Goal: Communication & Community: Answer question/provide support

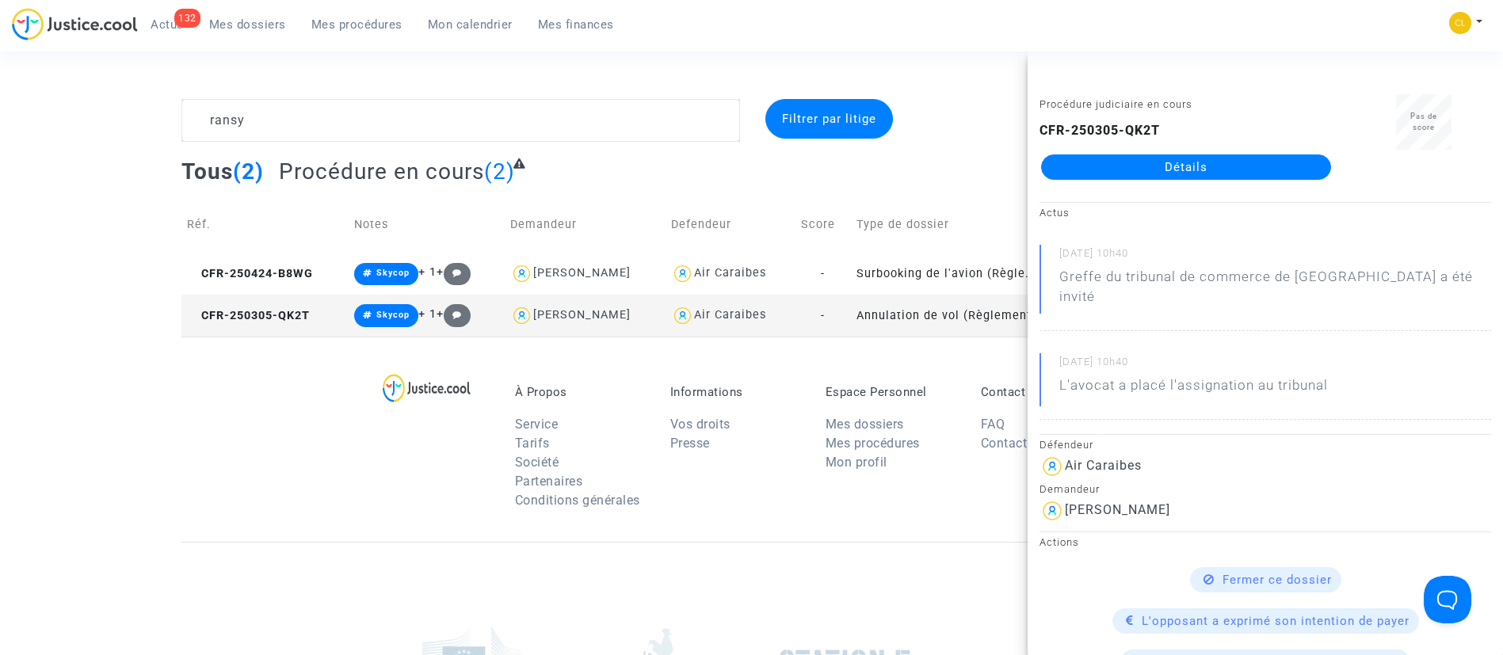
drag, startPoint x: 1228, startPoint y: 410, endPoint x: 1352, endPoint y: 357, distance: 134.5
click at [1352, 357] on div "[DATE] 10h40 L'avocat a placé l'assignation au tribunal" at bounding box center [1266, 386] width 452 height 67
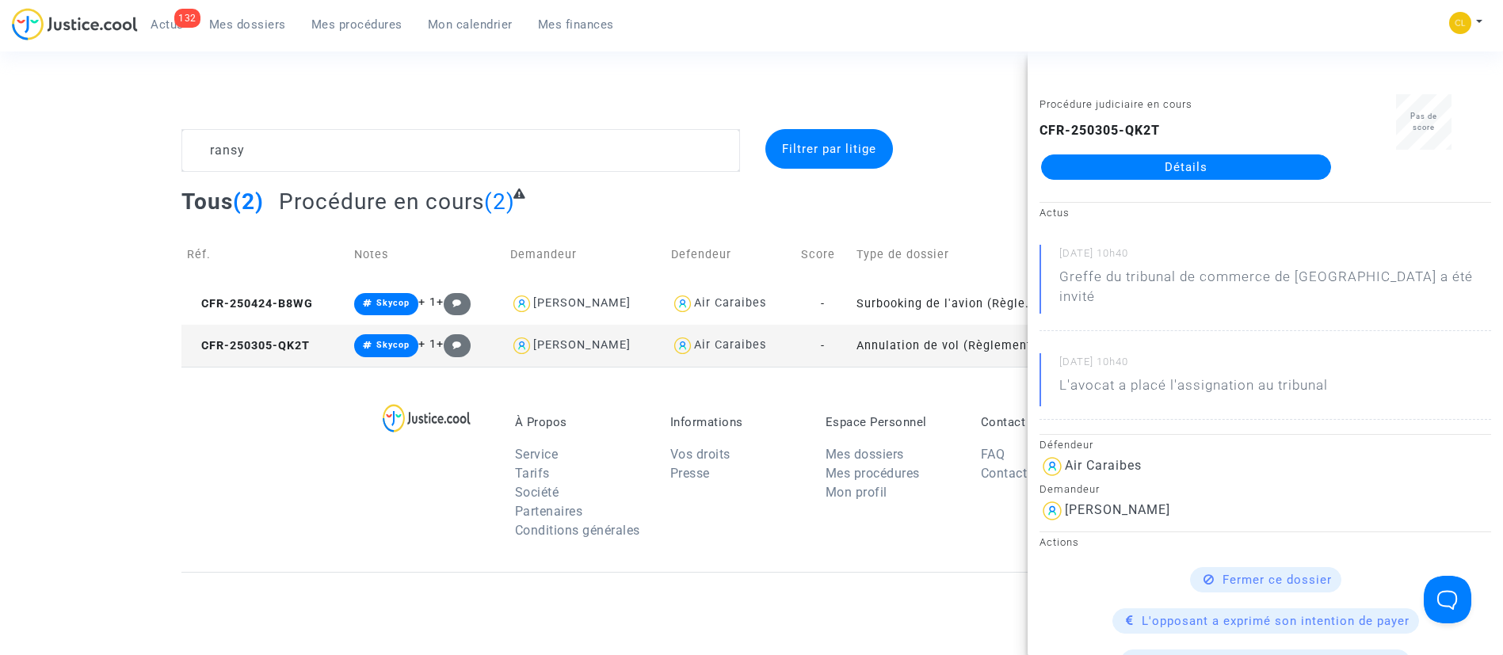
click at [1219, 169] on link "Détails" at bounding box center [1186, 167] width 290 height 25
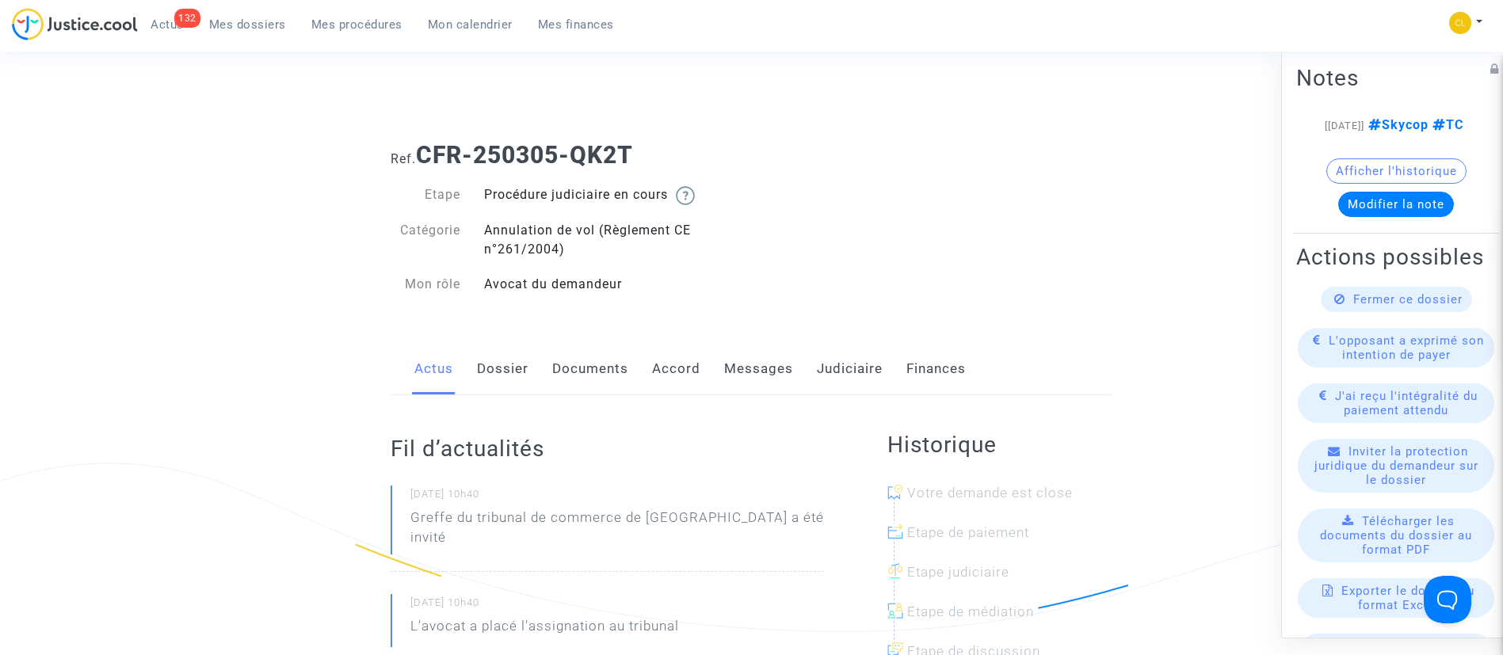
click at [773, 368] on link "Messages" at bounding box center [758, 369] width 69 height 52
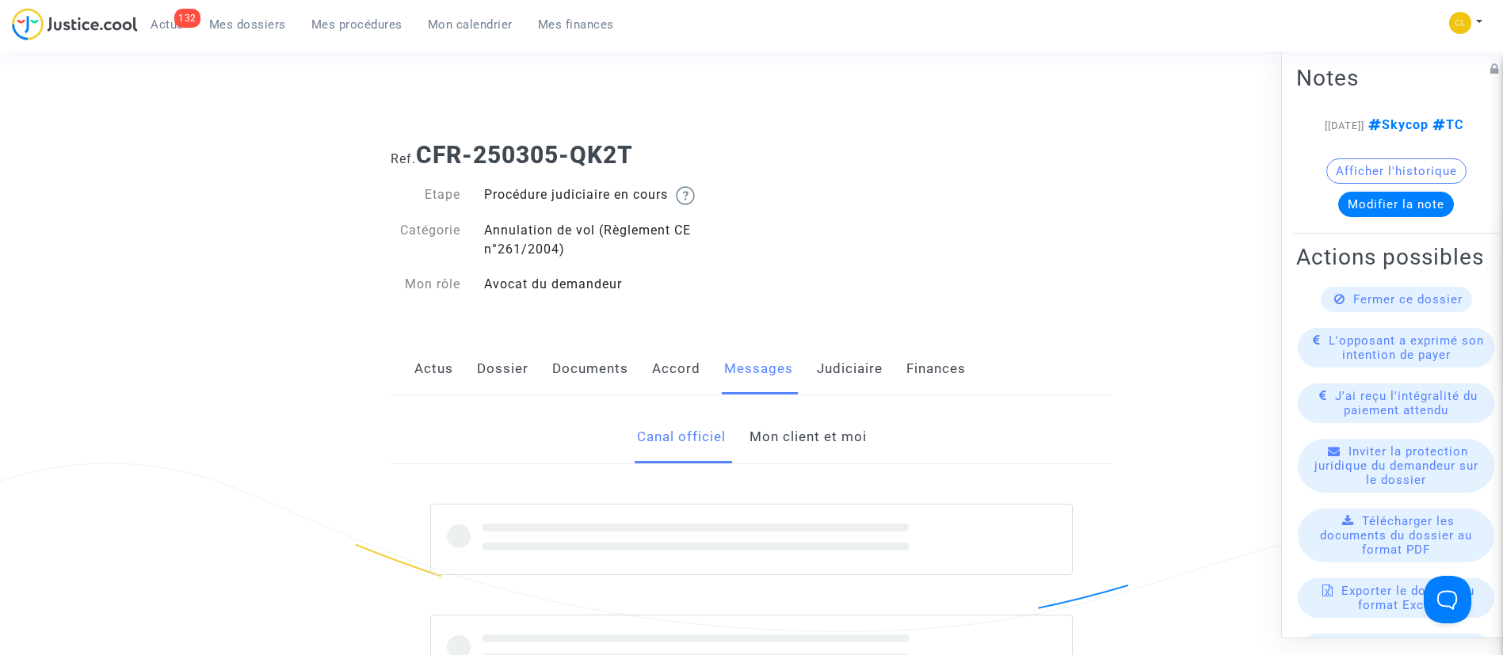
click at [799, 430] on link "Mon client et moi" at bounding box center [808, 437] width 117 height 52
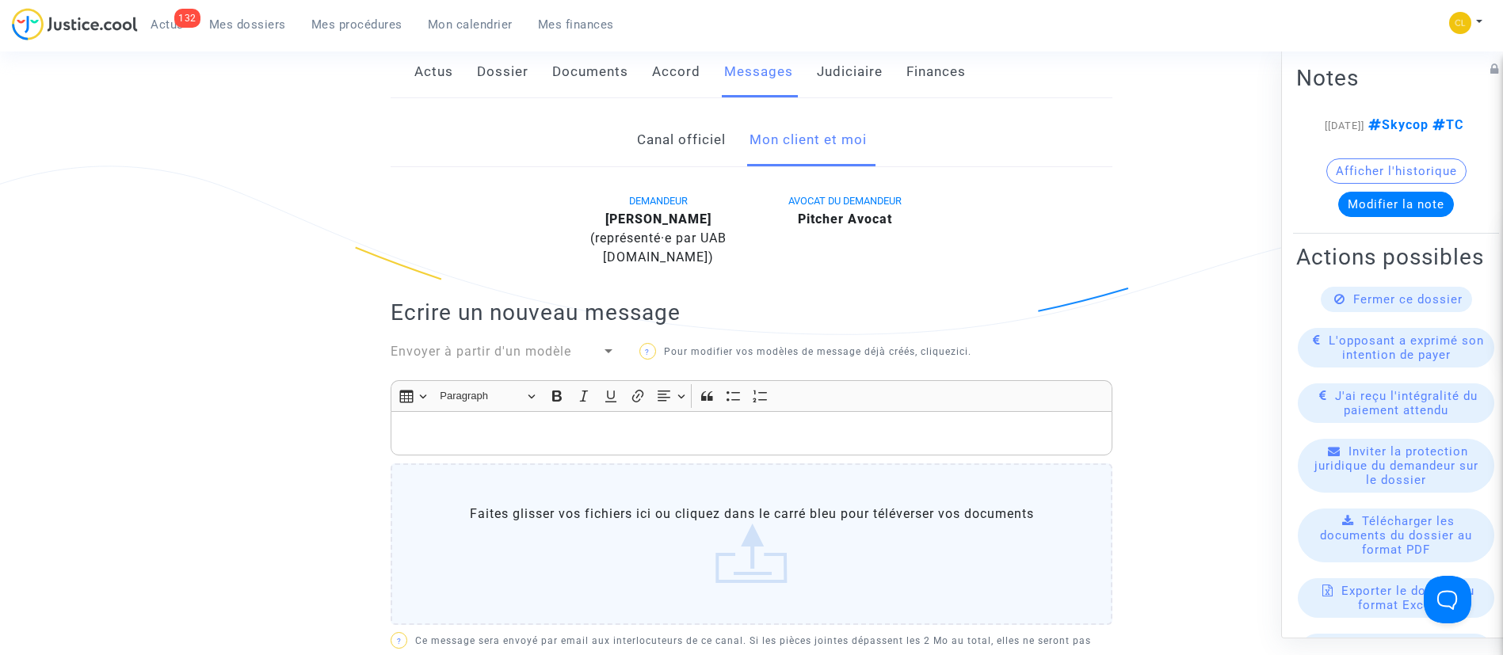
scroll to position [303, 0]
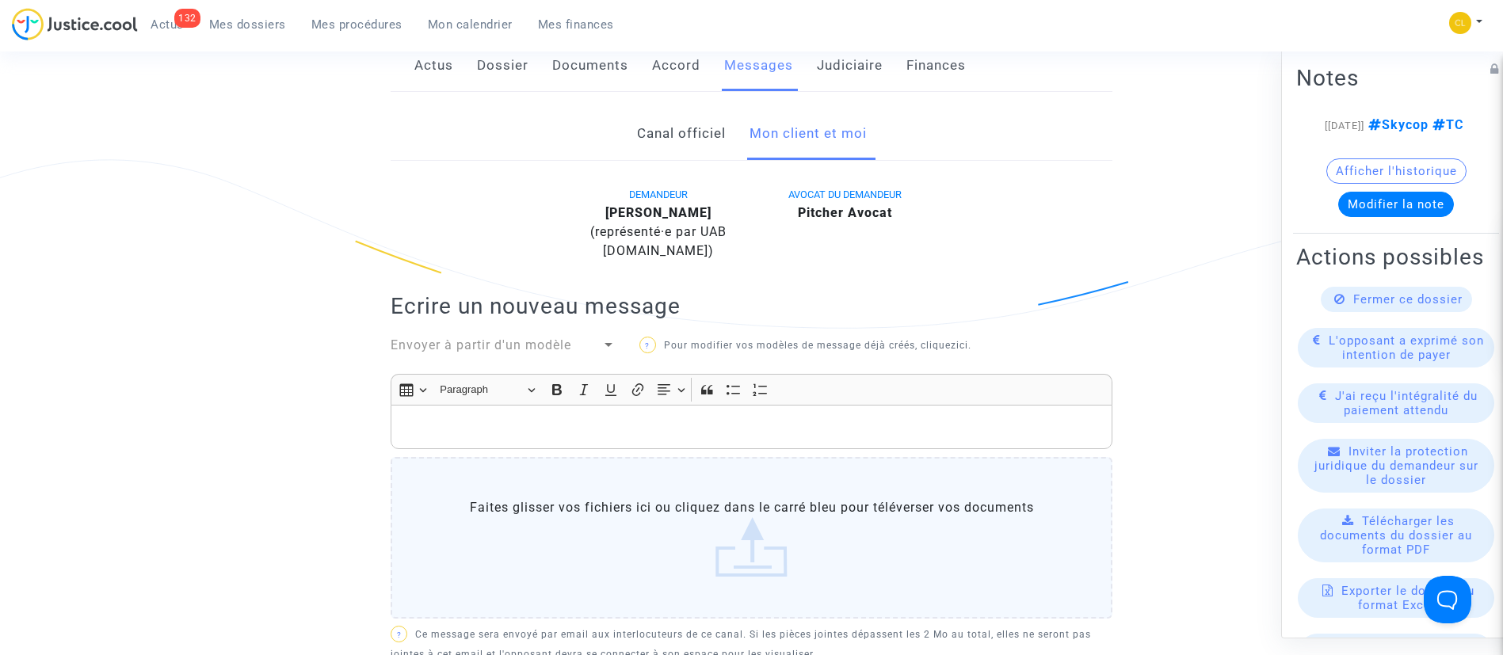
click at [722, 422] on p "Rich Text Editor, main" at bounding box center [751, 428] width 705 height 20
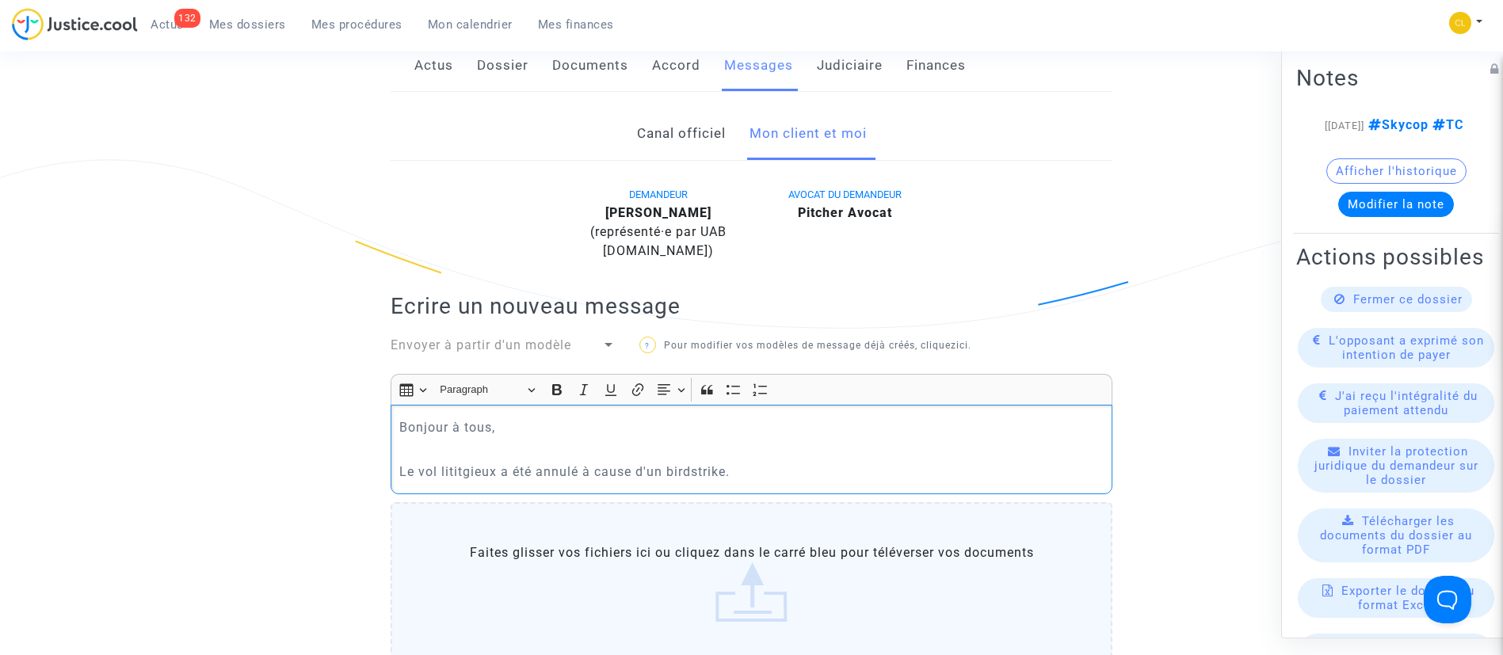
click at [456, 475] on p "Le vol lititgieux a été annulé à cause d'un birdstrike." at bounding box center [751, 472] width 705 height 20
click at [805, 475] on p "Le vol litigieux a été annulé à cause d'un birdstrike." at bounding box center [751, 472] width 705 height 20
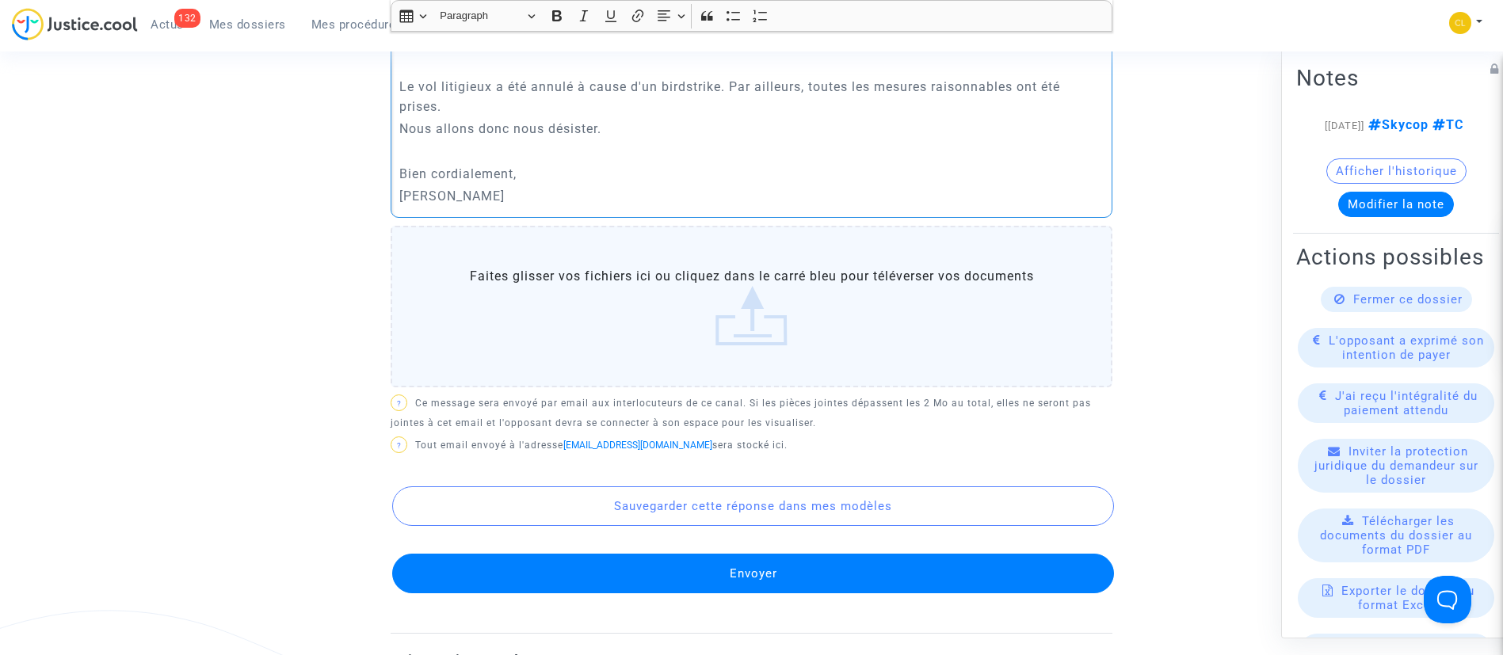
scroll to position [694, 0]
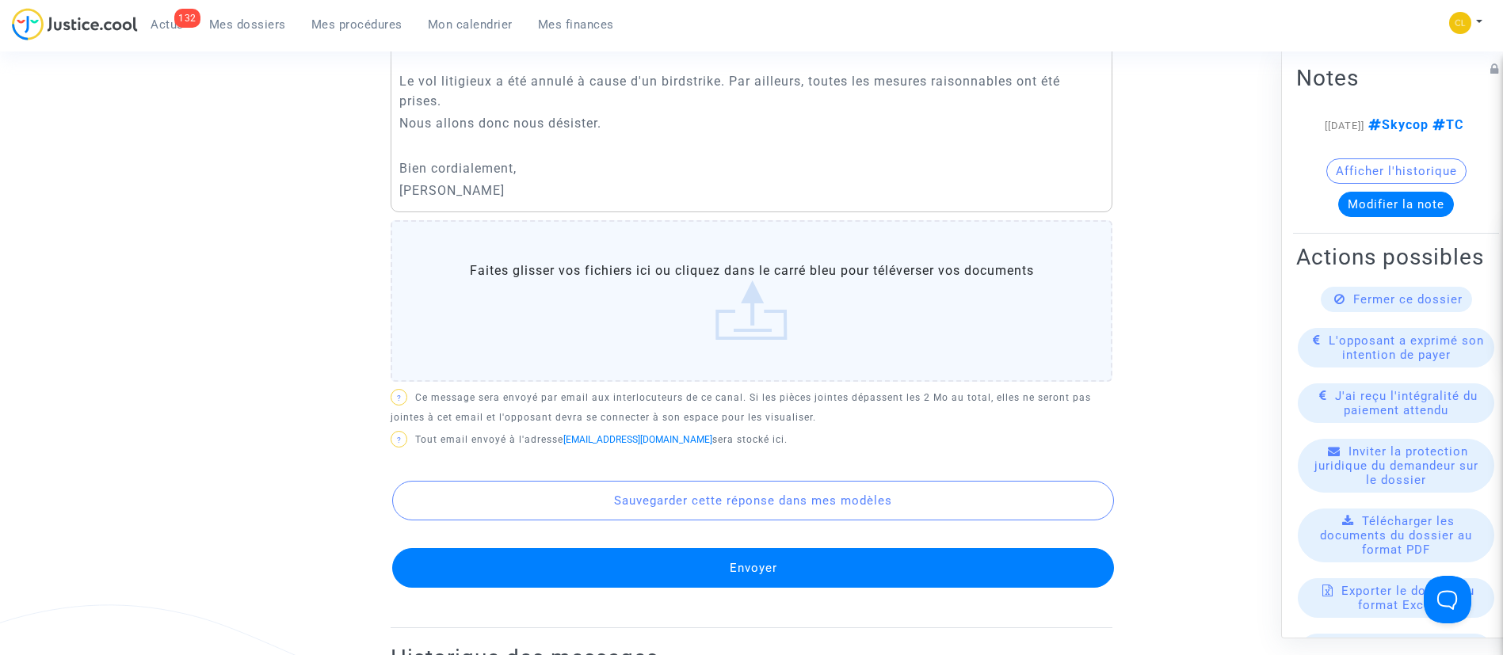
click at [734, 577] on button "Envoyer" at bounding box center [753, 568] width 722 height 40
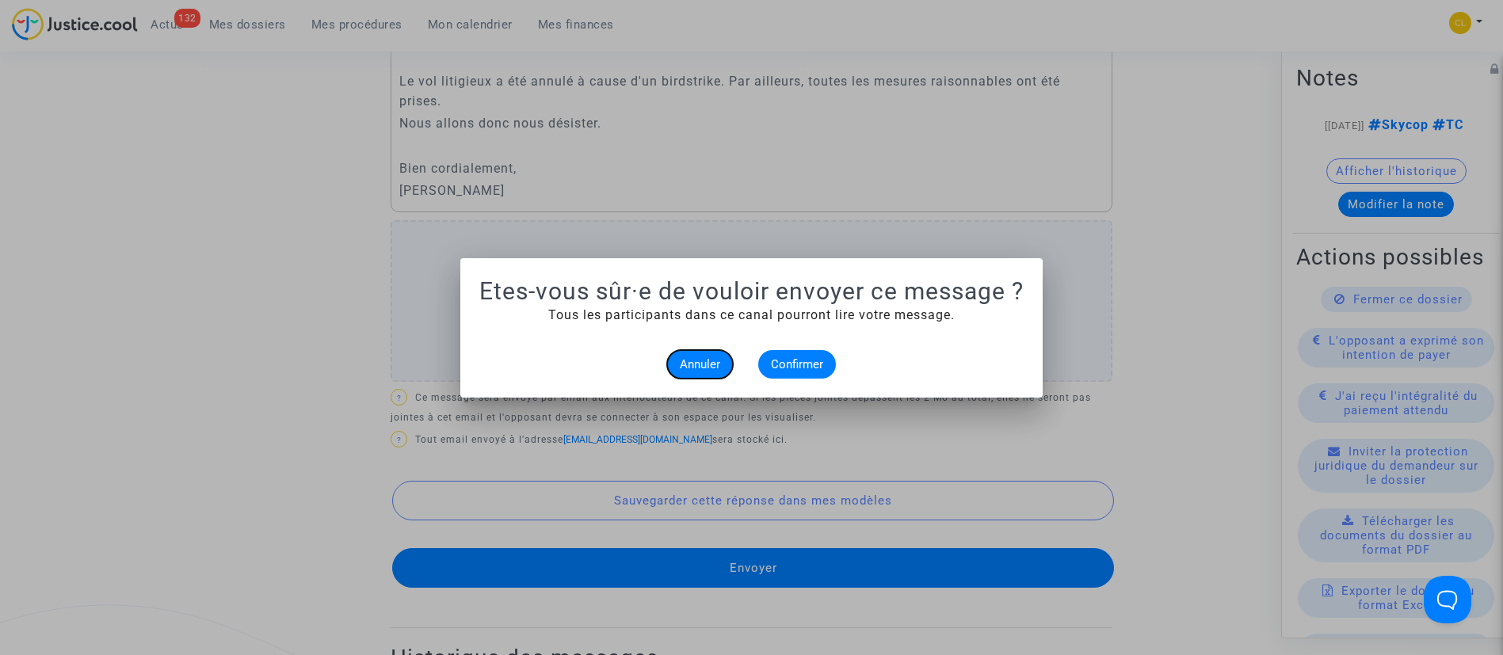
scroll to position [0, 0]
click at [815, 369] on span "Confirmer" at bounding box center [797, 364] width 52 height 14
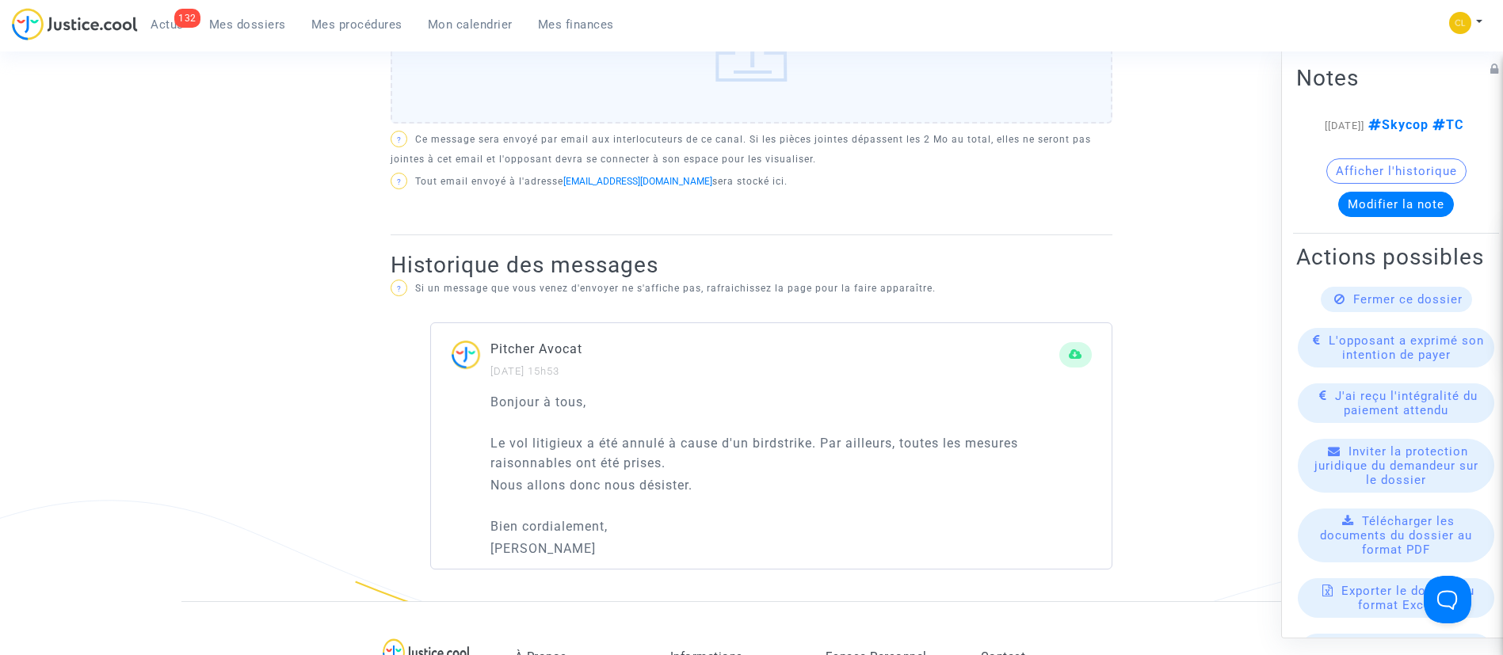
scroll to position [800, 0]
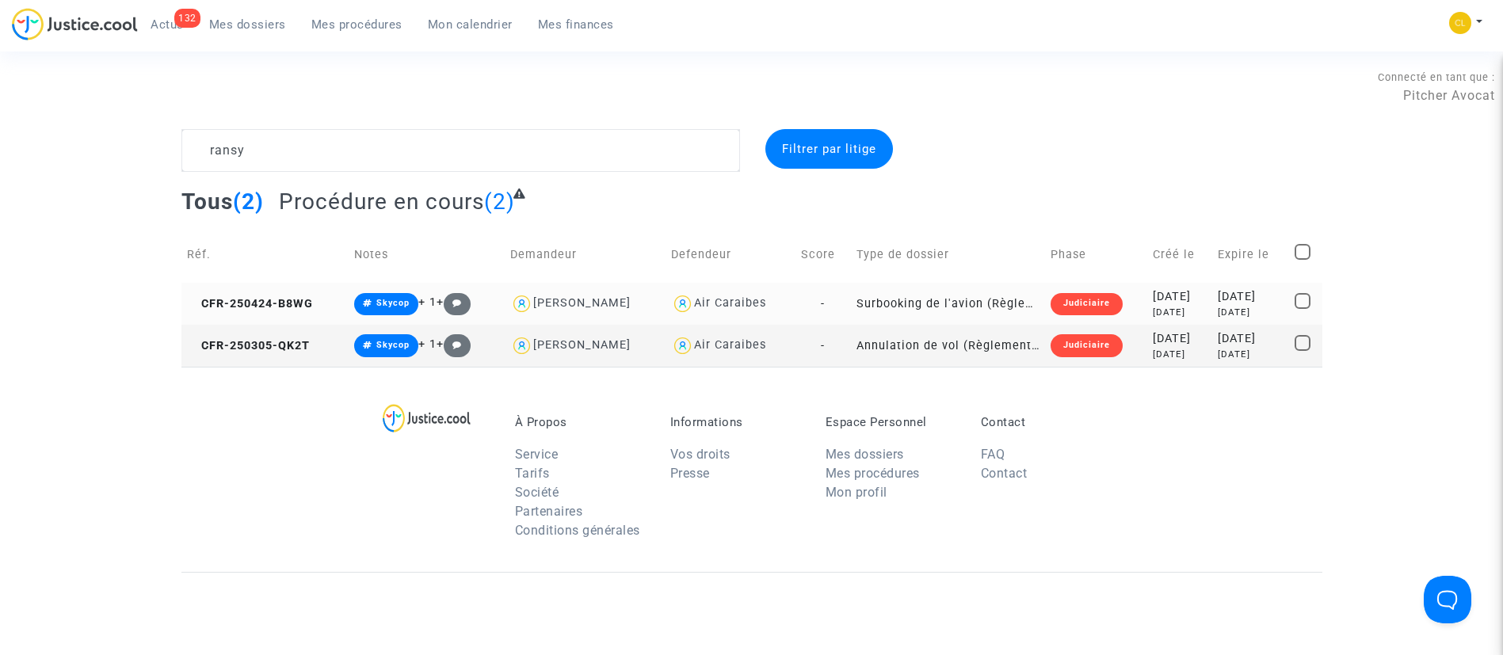
click at [1166, 293] on div "[DATE]" at bounding box center [1180, 296] width 54 height 17
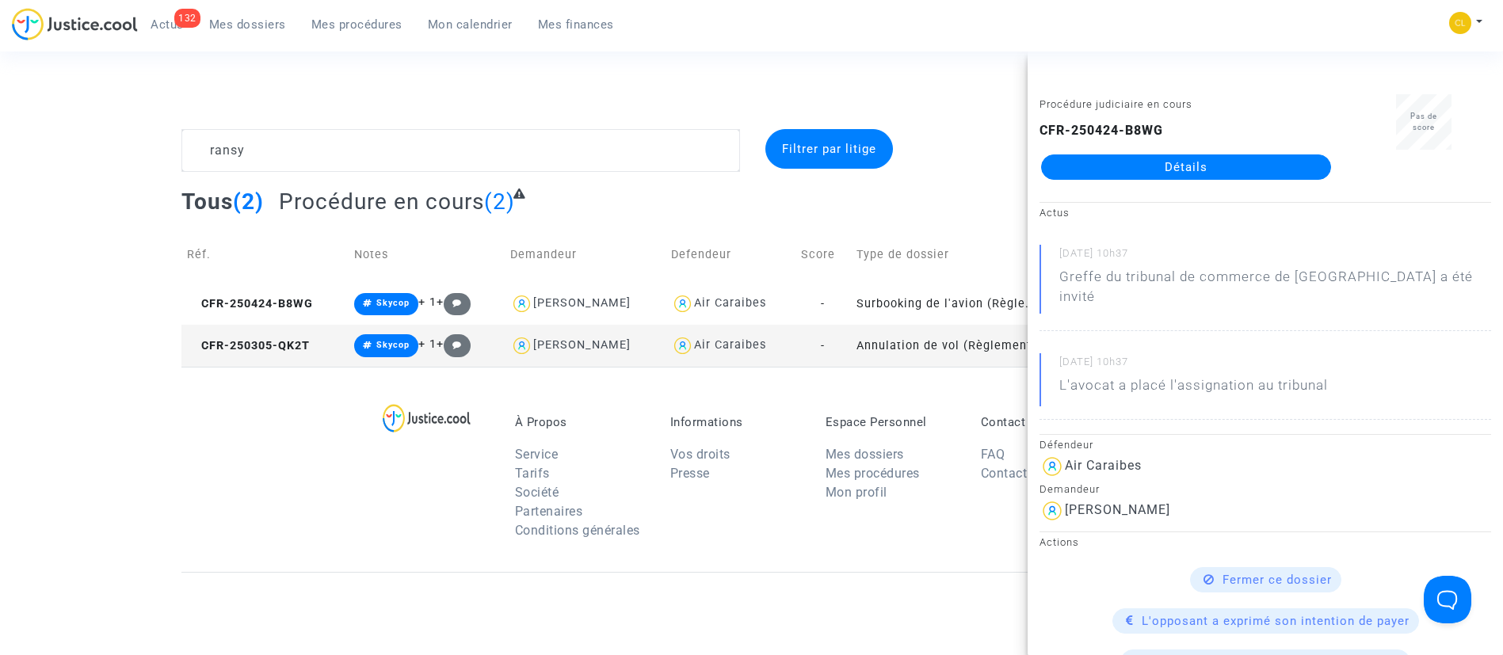
click at [946, 179] on complex-dispute-list "ransy Filtrer par litige Tous (2) Procédure en cours (2) Réf. Notes Demandeur D…" at bounding box center [751, 248] width 1141 height 238
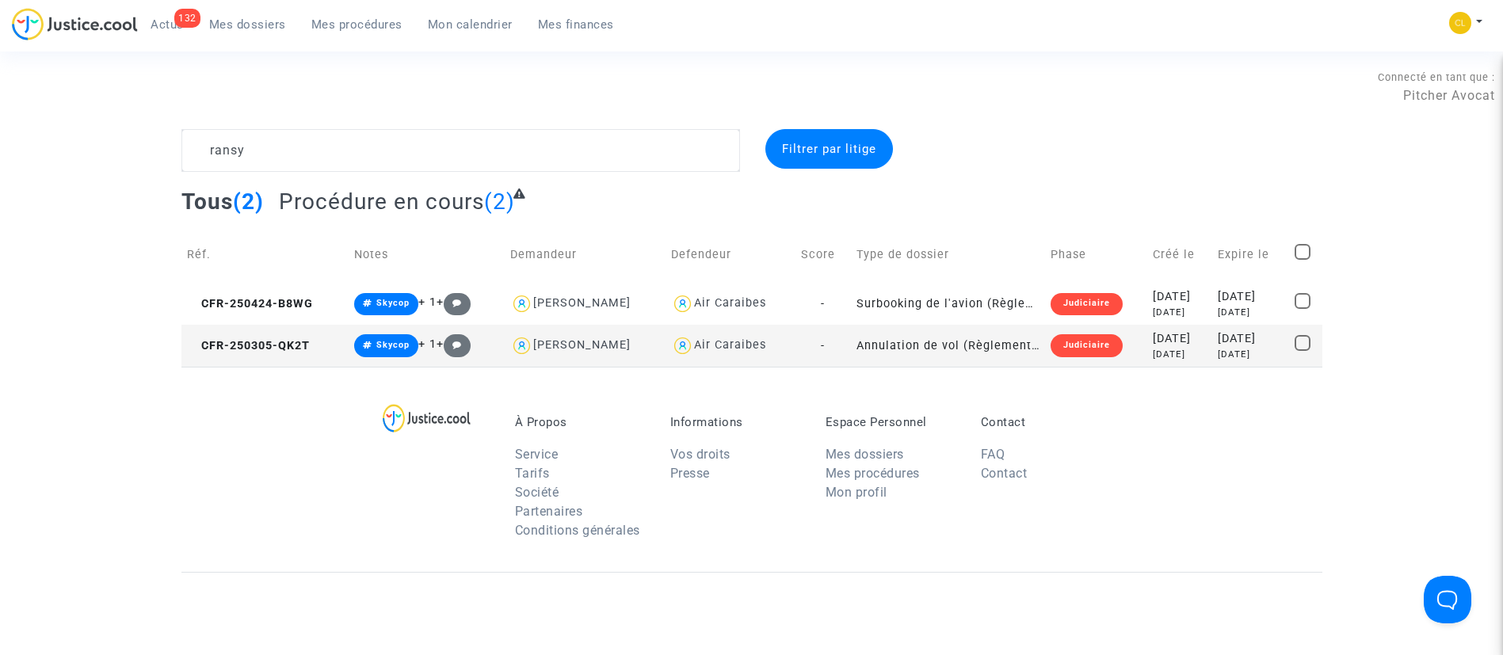
click at [1178, 342] on div "[DATE]" at bounding box center [1180, 338] width 54 height 17
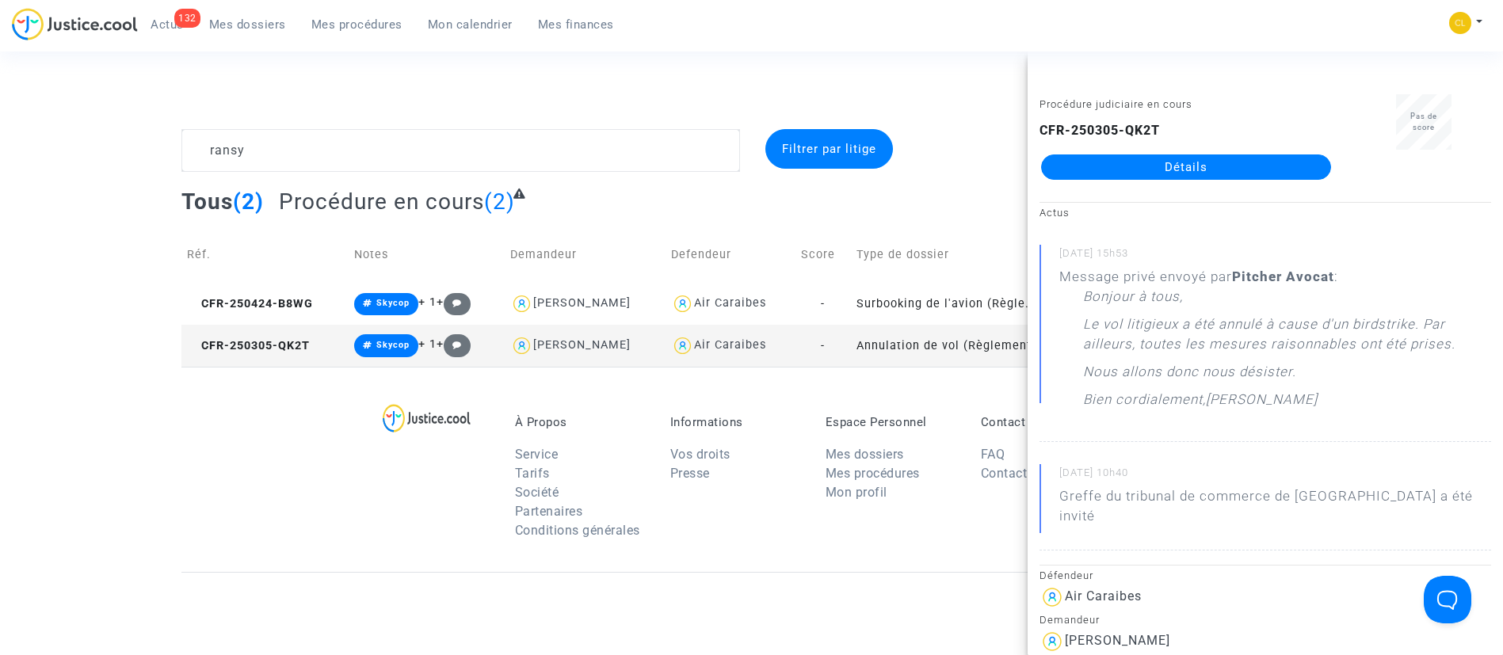
click at [972, 164] on div at bounding box center [1140, 150] width 388 height 43
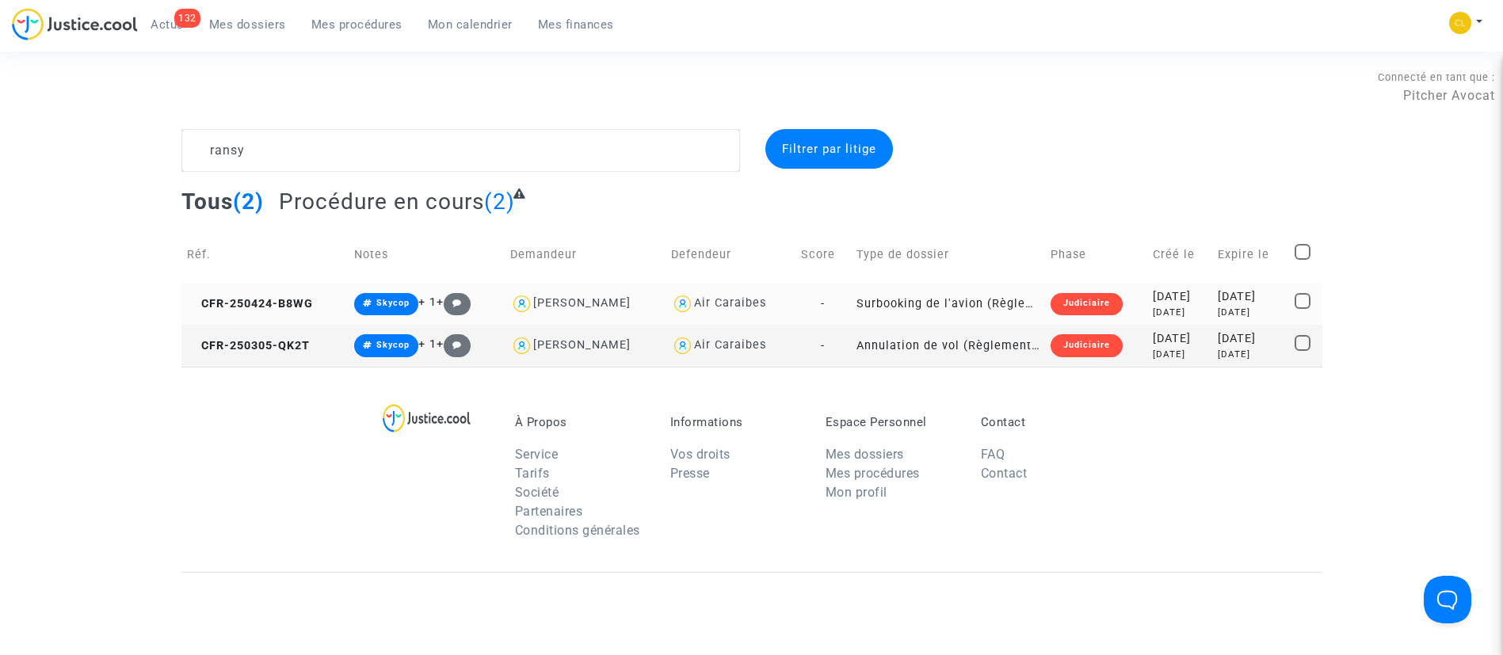
click at [1192, 301] on div "[DATE]" at bounding box center [1180, 296] width 54 height 17
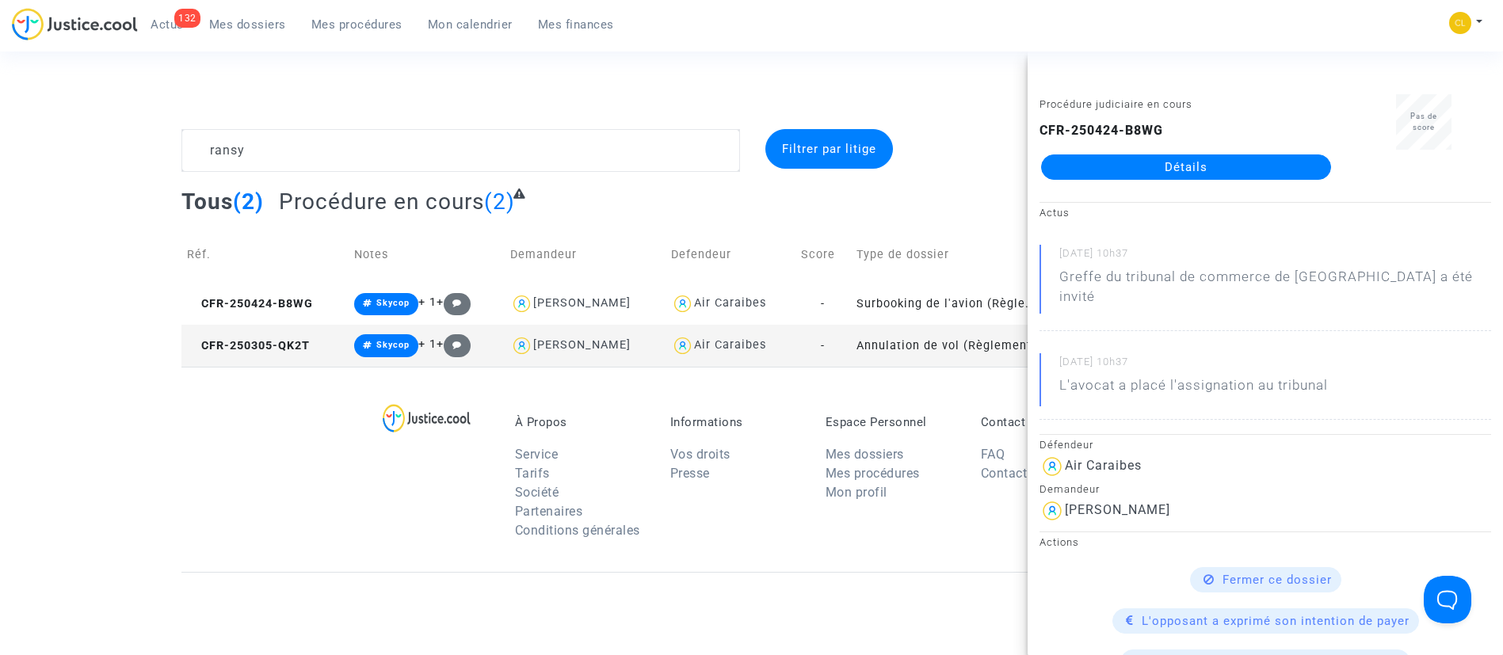
click at [1145, 177] on link "Détails" at bounding box center [1186, 167] width 290 height 25
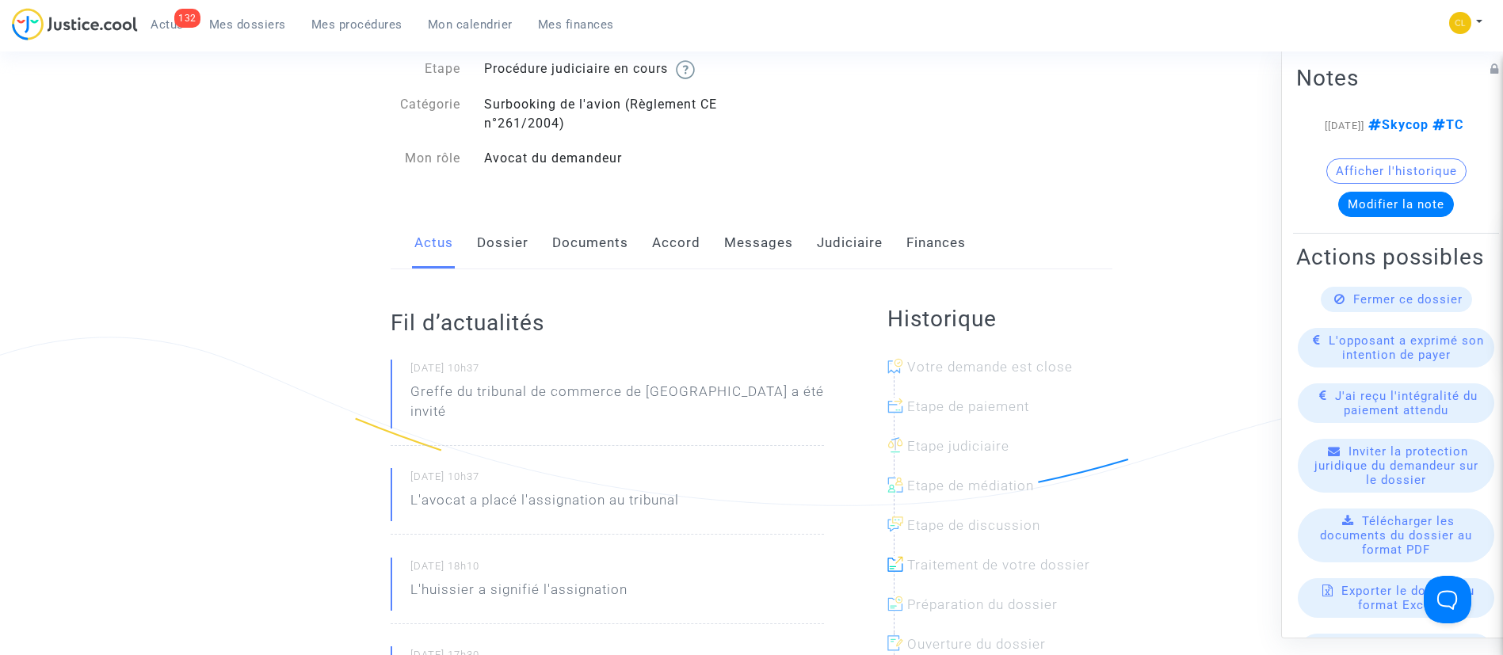
scroll to position [35, 0]
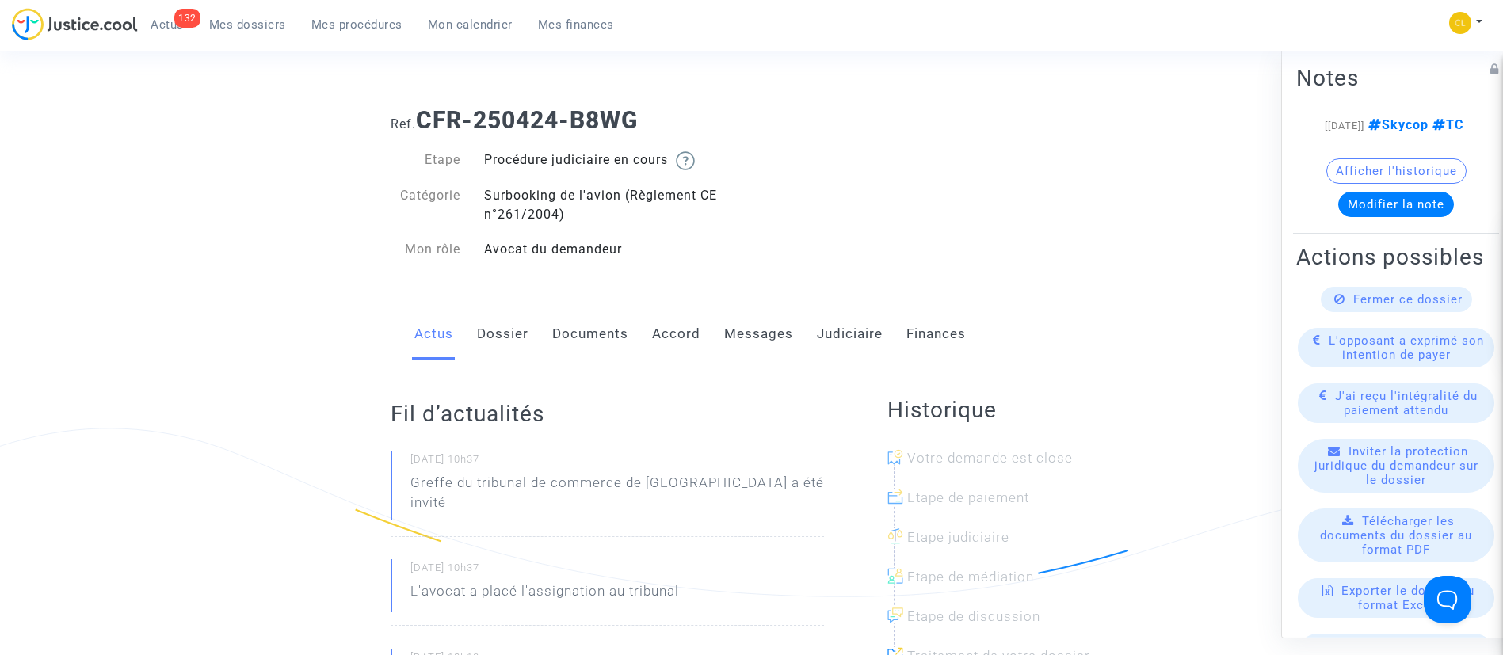
click at [498, 332] on link "Dossier" at bounding box center [503, 334] width 52 height 52
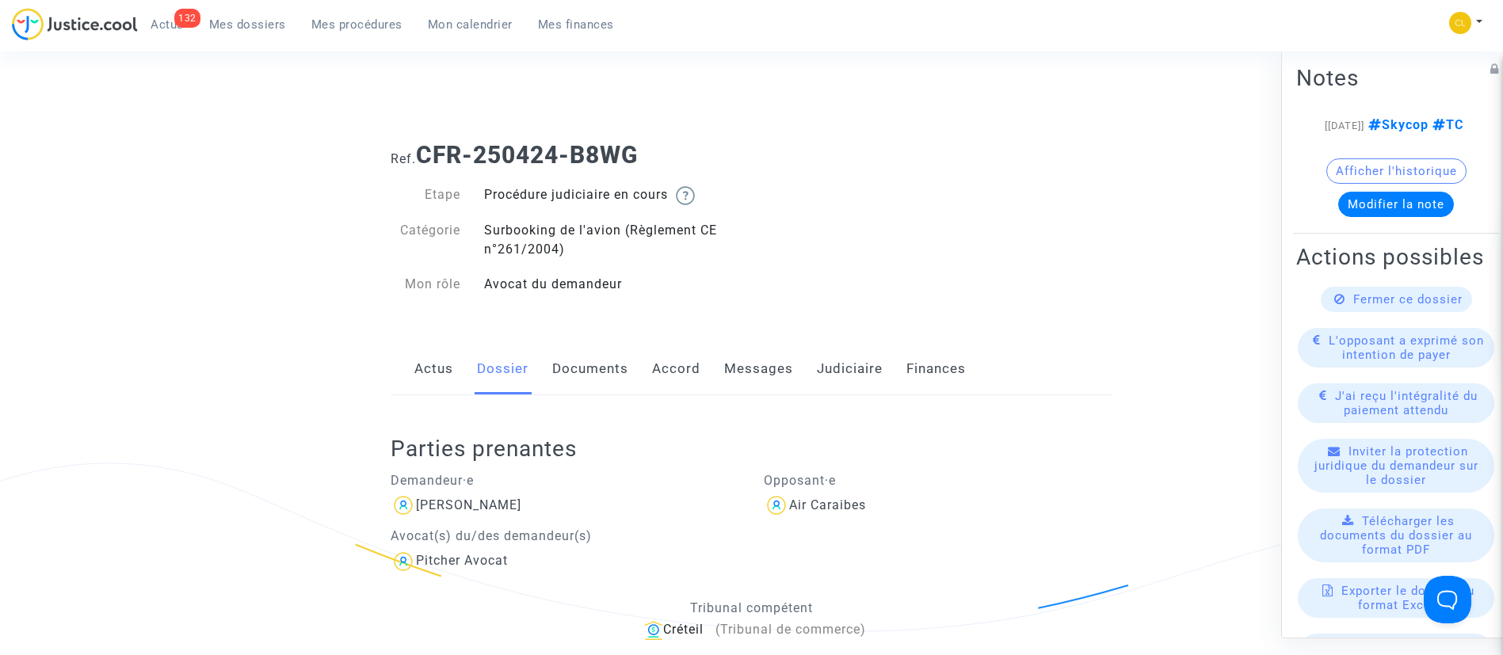
click at [753, 369] on link "Messages" at bounding box center [758, 369] width 69 height 52
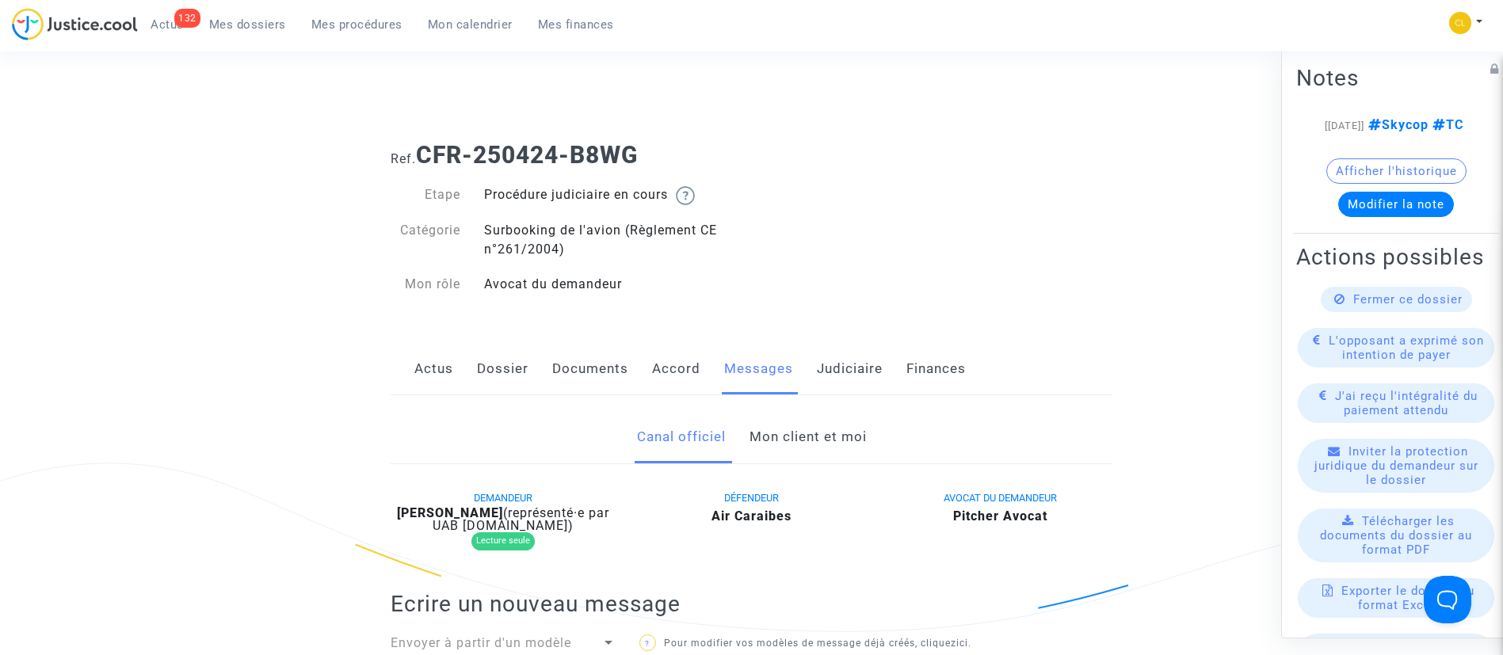
click at [834, 422] on link "Mon client et moi" at bounding box center [808, 437] width 117 height 52
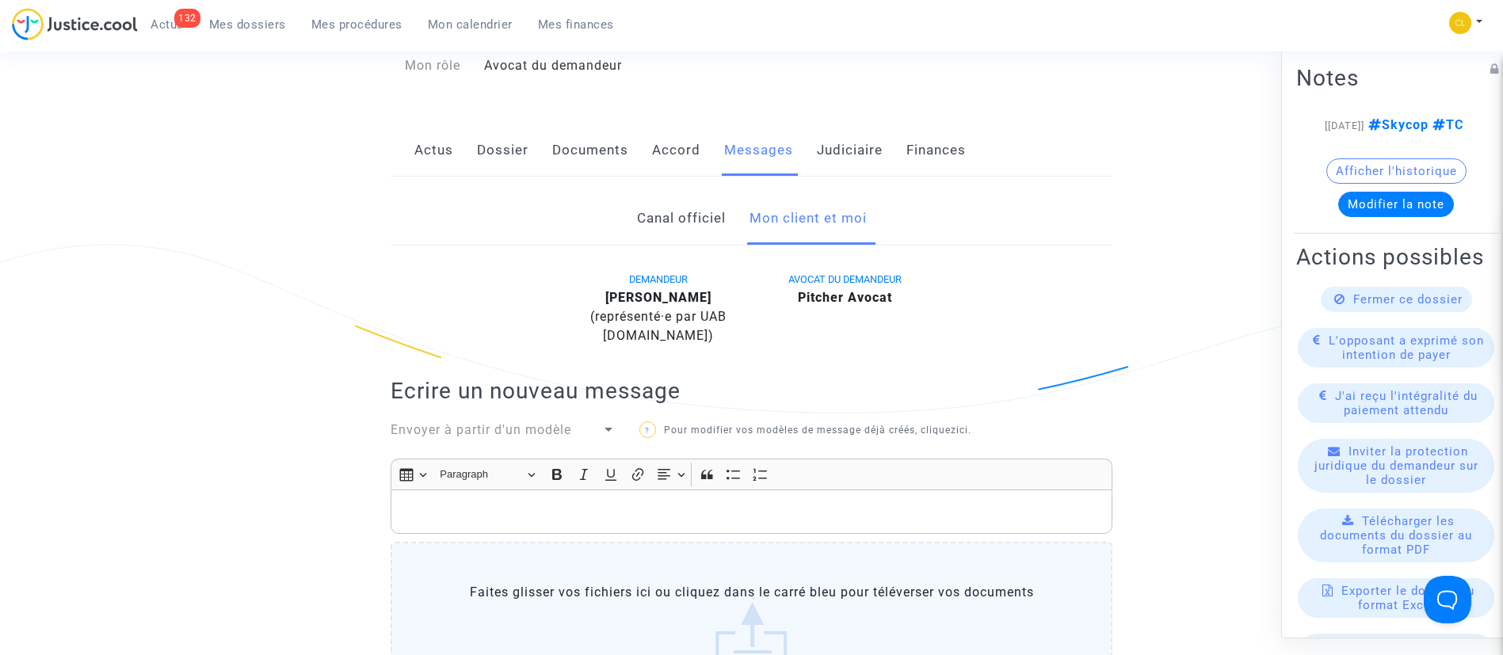
scroll to position [285, 0]
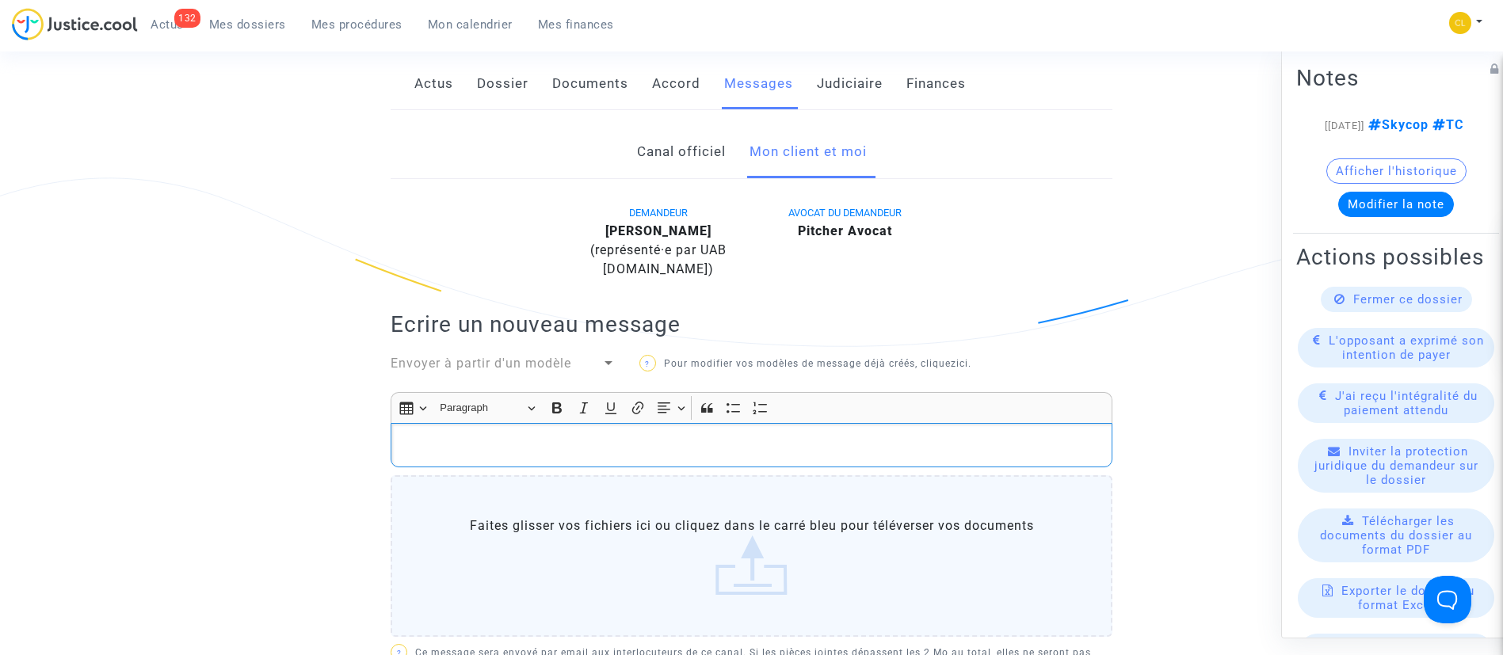
click at [662, 451] on p "Rich Text Editor, main" at bounding box center [751, 446] width 705 height 20
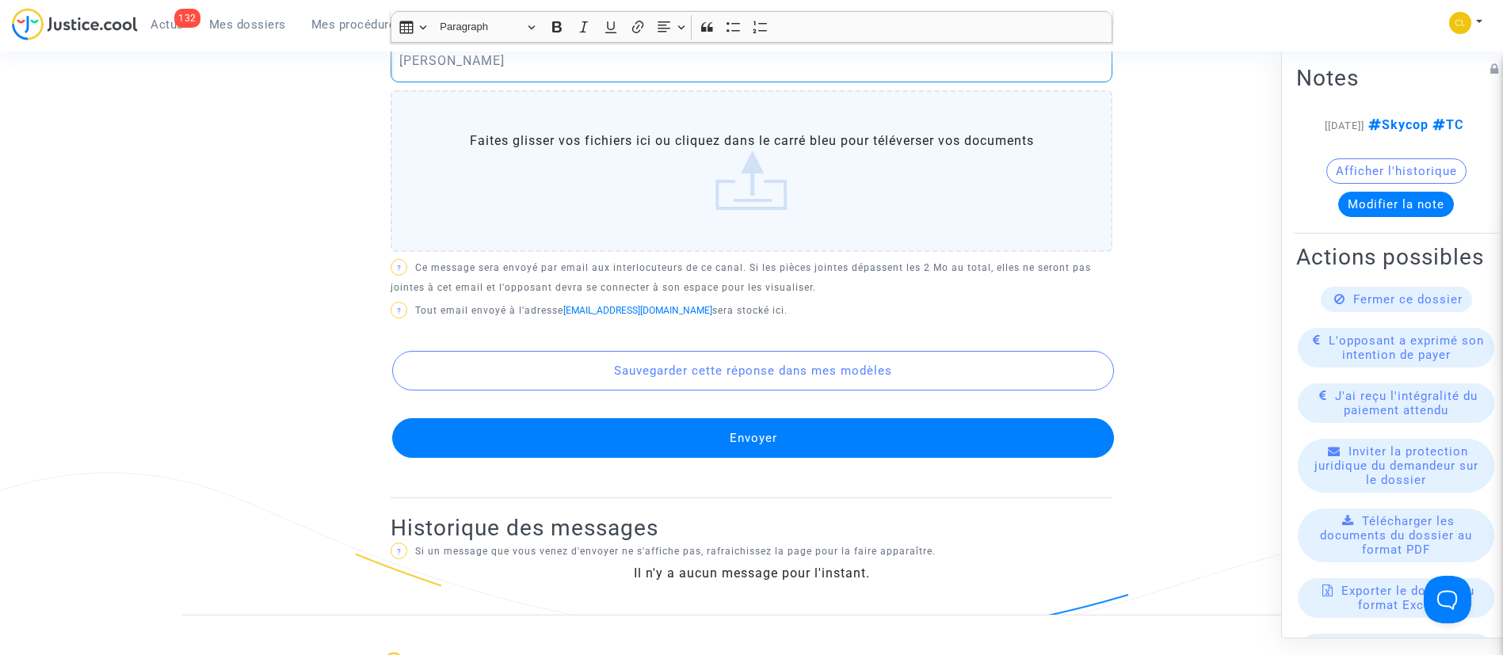
scroll to position [887, 0]
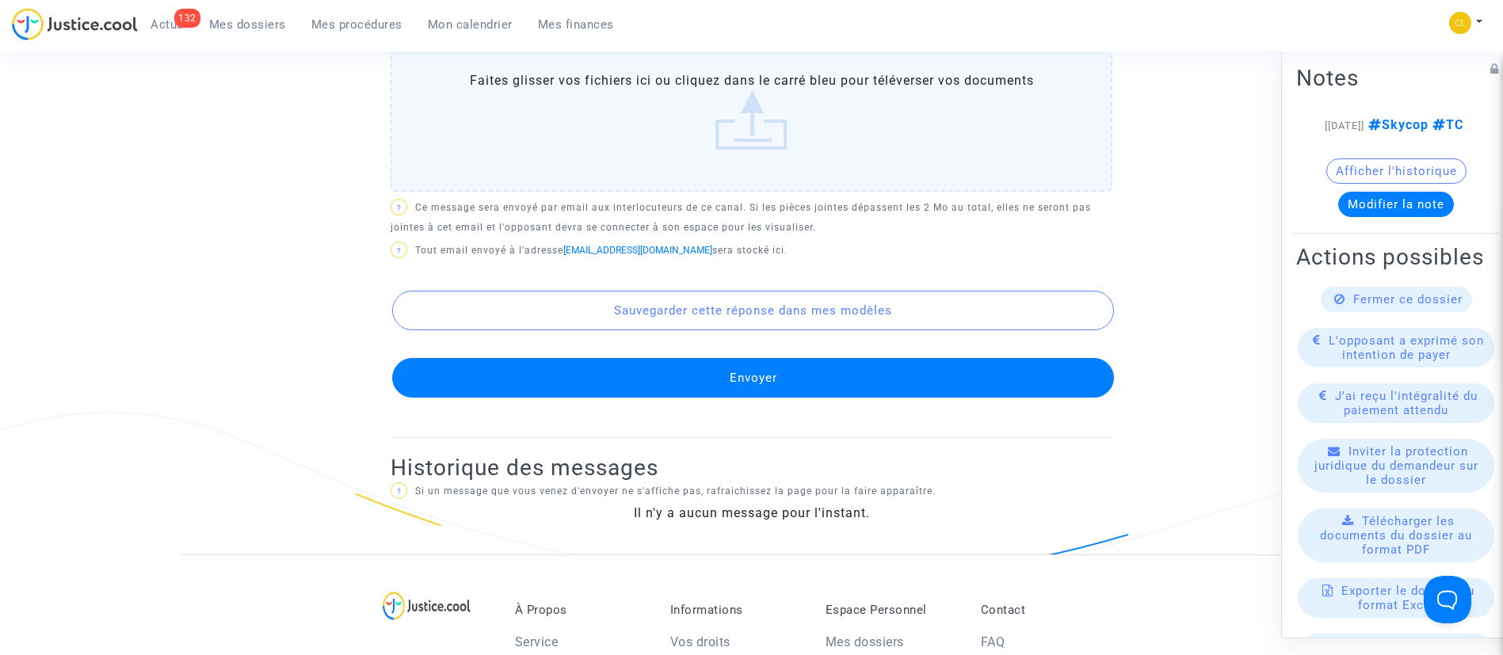
click at [766, 375] on button "Envoyer" at bounding box center [753, 378] width 722 height 40
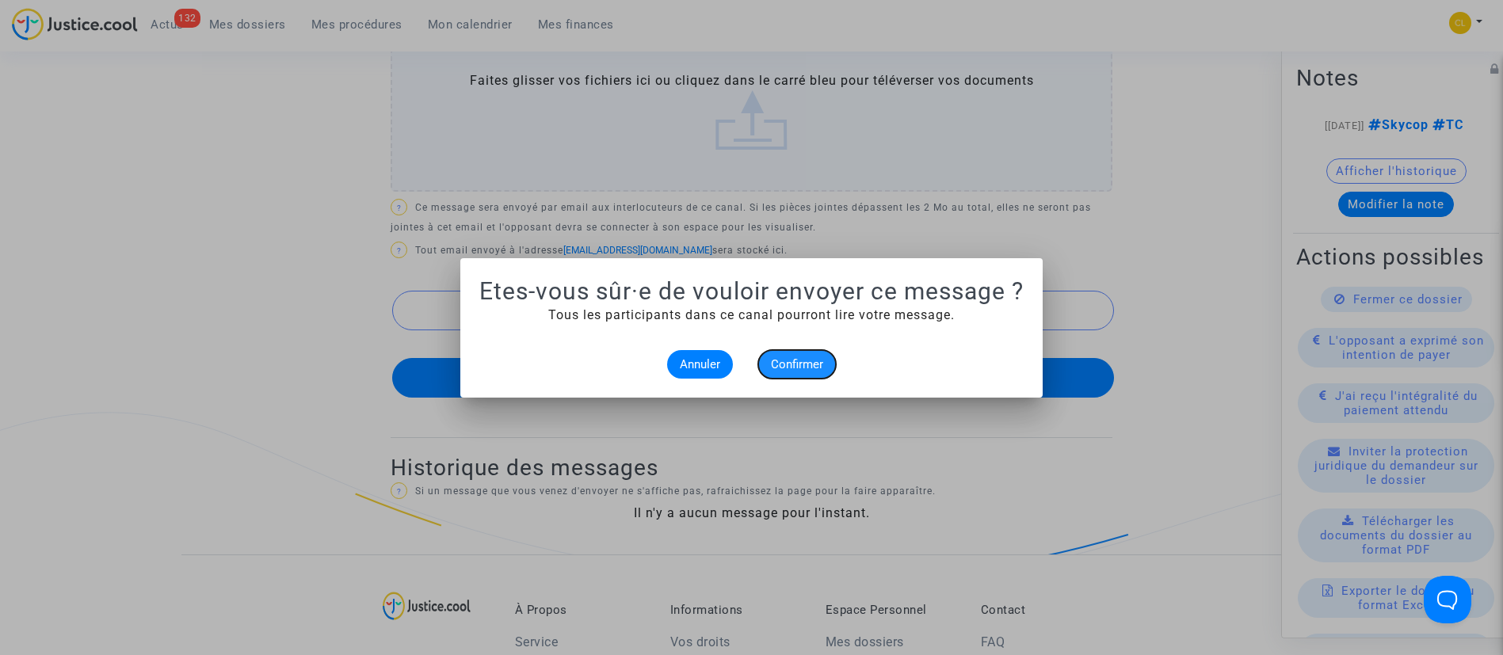
click at [789, 364] on span "Confirmer" at bounding box center [797, 364] width 52 height 14
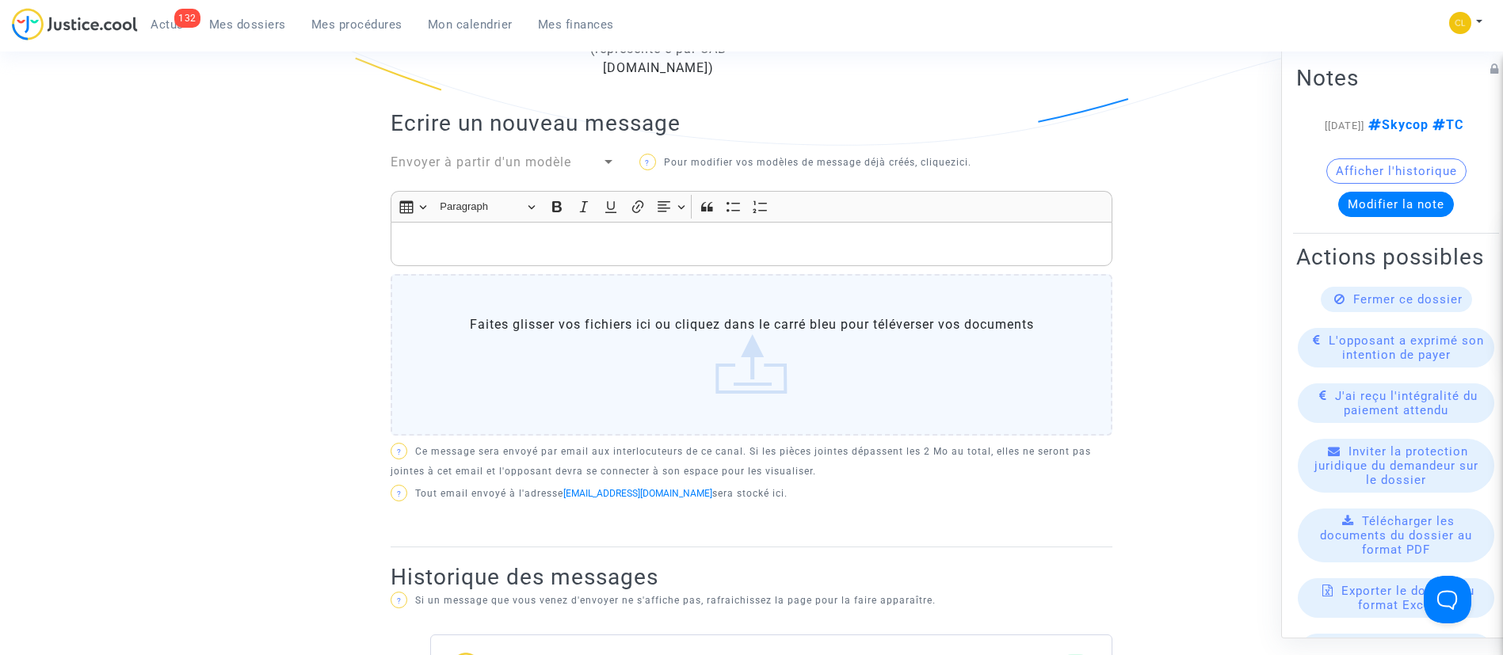
scroll to position [487, 0]
